Goal: Communication & Community: Answer question/provide support

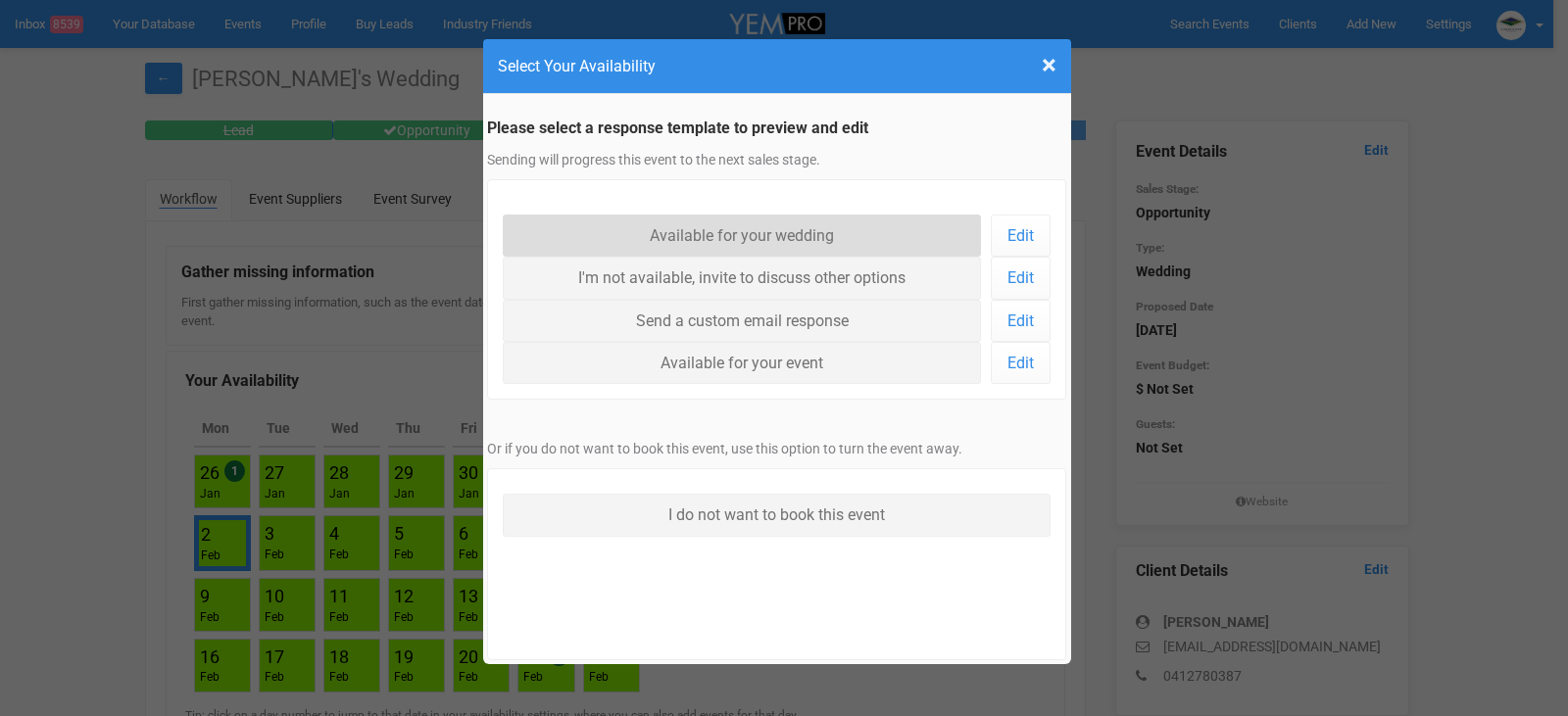
click at [805, 234] on link "Available for your wedding" at bounding box center [742, 235] width 480 height 42
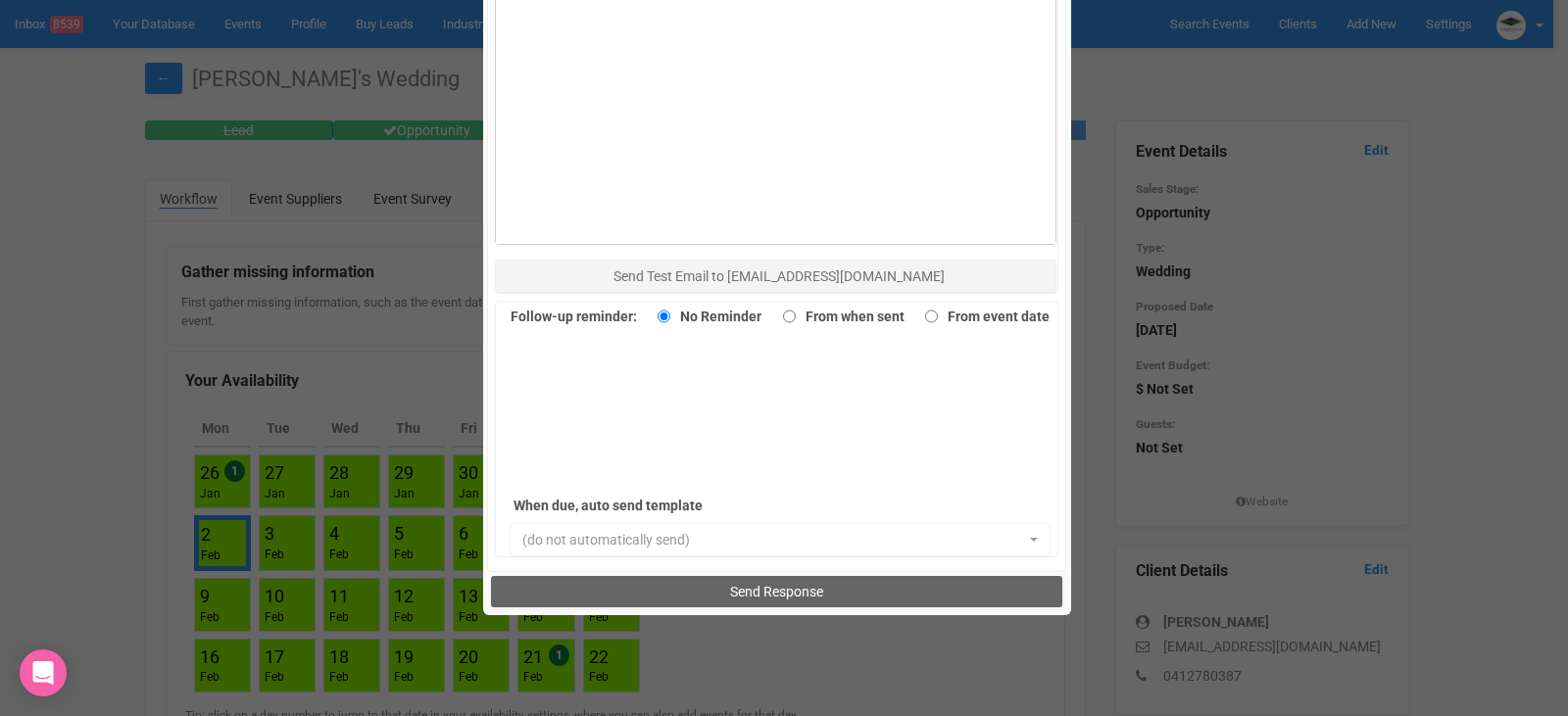
scroll to position [1348, 0]
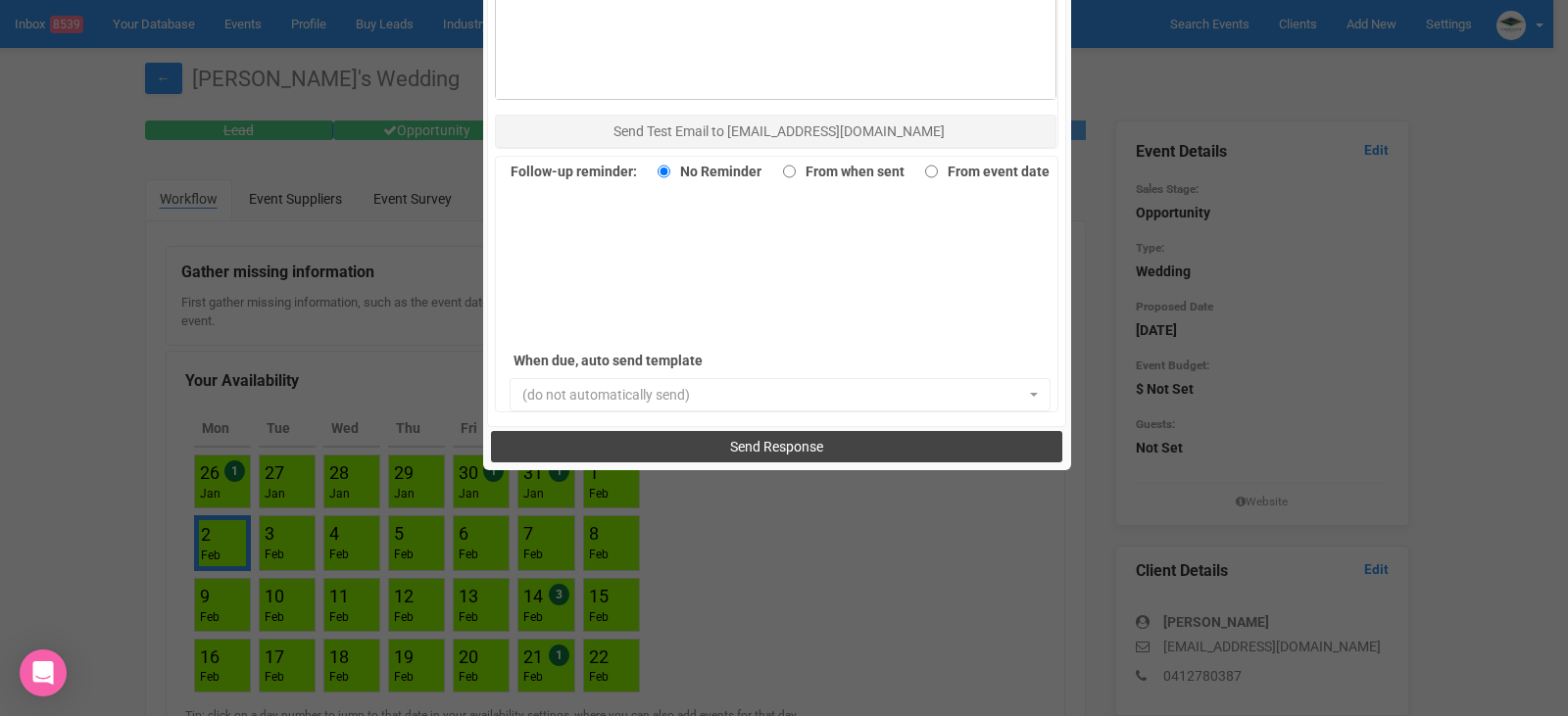
click at [780, 443] on span "Send Response" at bounding box center [777, 447] width 93 height 16
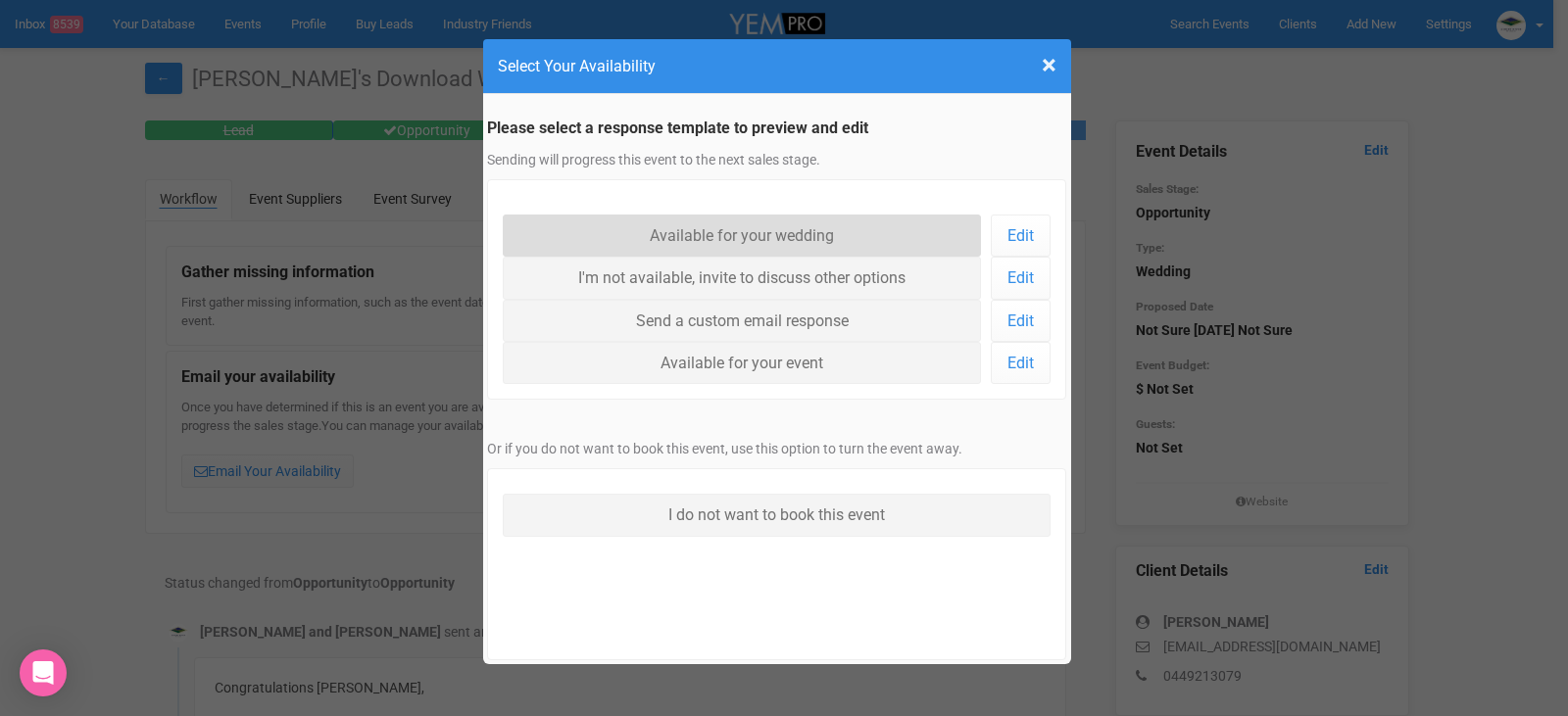
click at [753, 237] on link "Available for your wedding" at bounding box center [742, 235] width 480 height 42
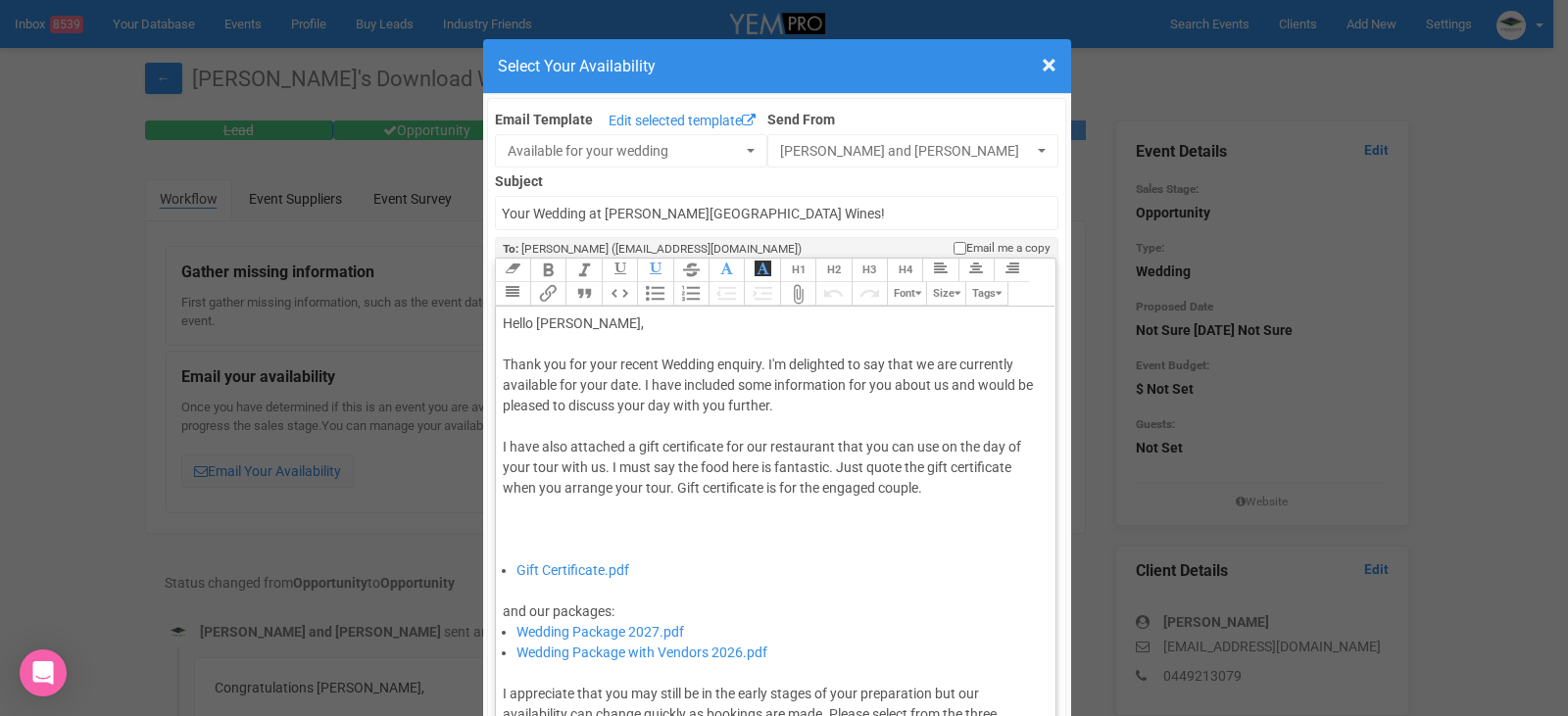
click at [633, 386] on div "Thank you for your recent Wedding enquiry. I'm delighted to say that we are cur…" at bounding box center [773, 457] width 540 height 206
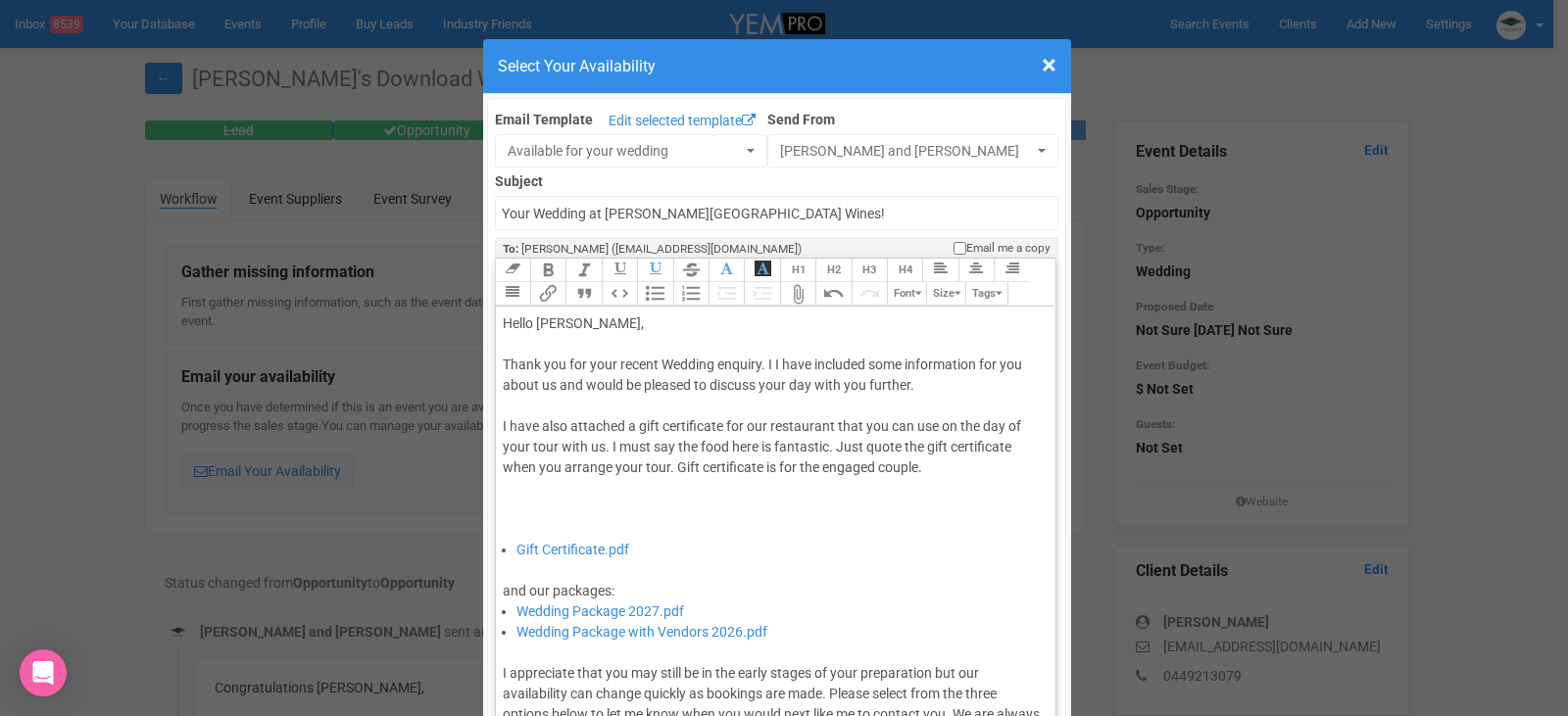
type trix-editor "<div>Hello Sam,&nbsp;</div><div><br></div><div>Thank you for your recent Weddin…"
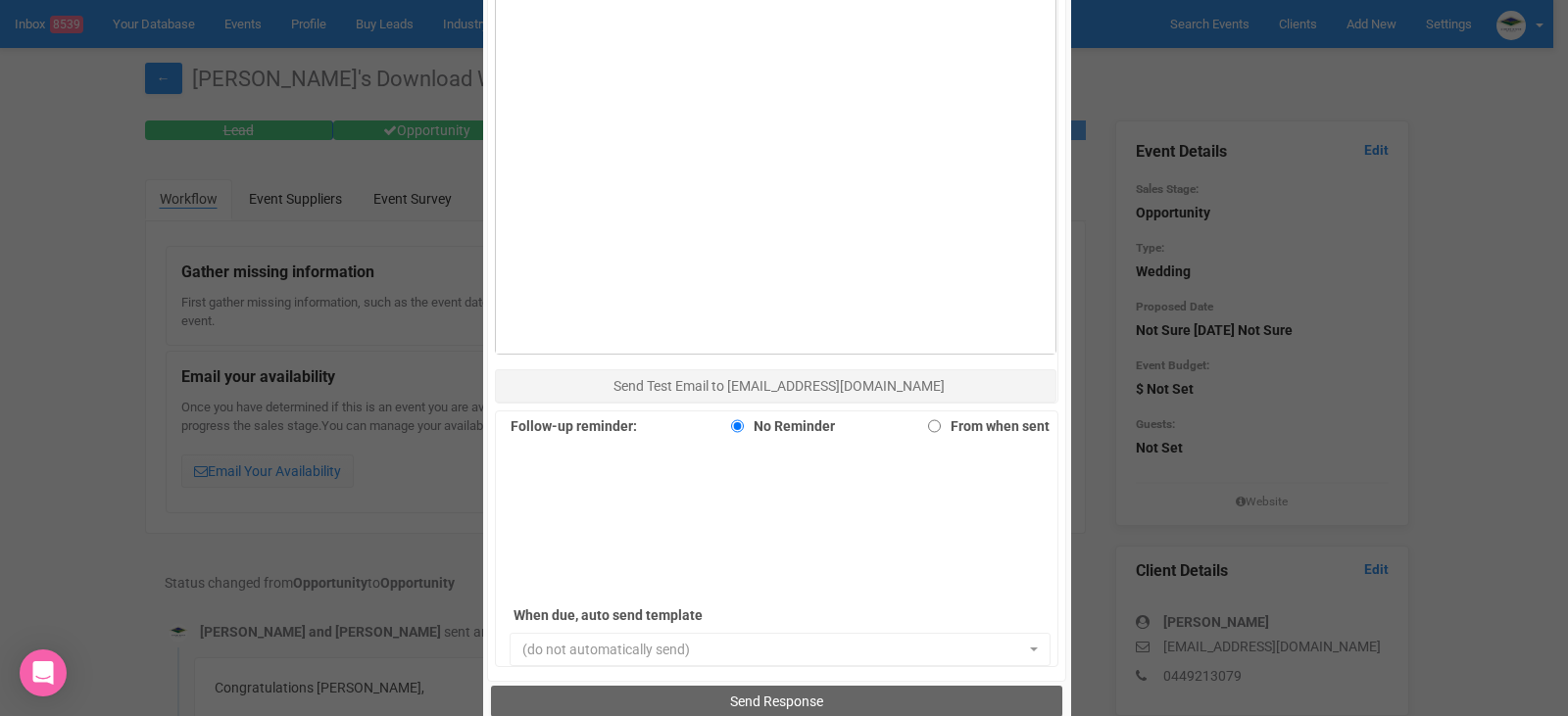
scroll to position [1274, 0]
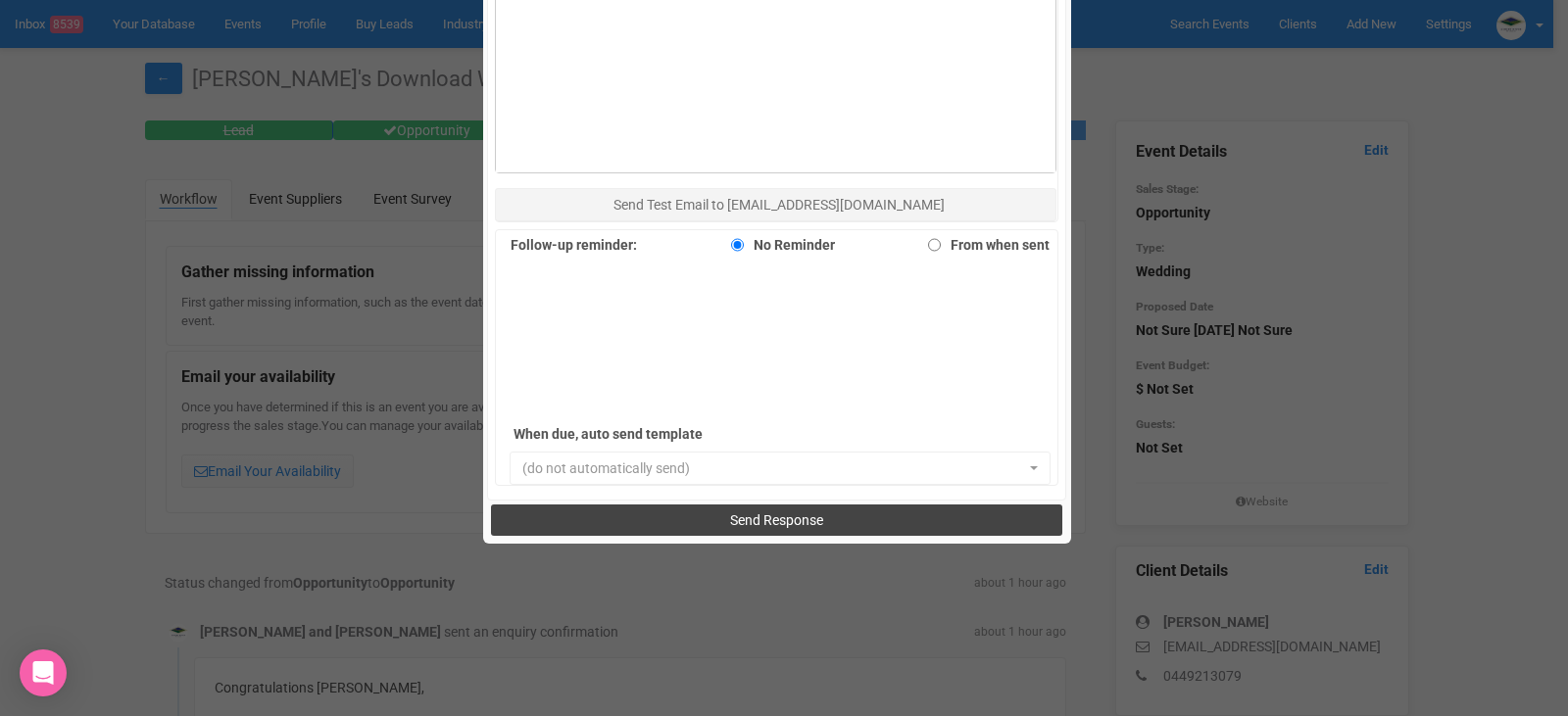
click at [781, 526] on span "Send Response" at bounding box center [777, 520] width 93 height 16
